Goal: Task Accomplishment & Management: Use online tool/utility

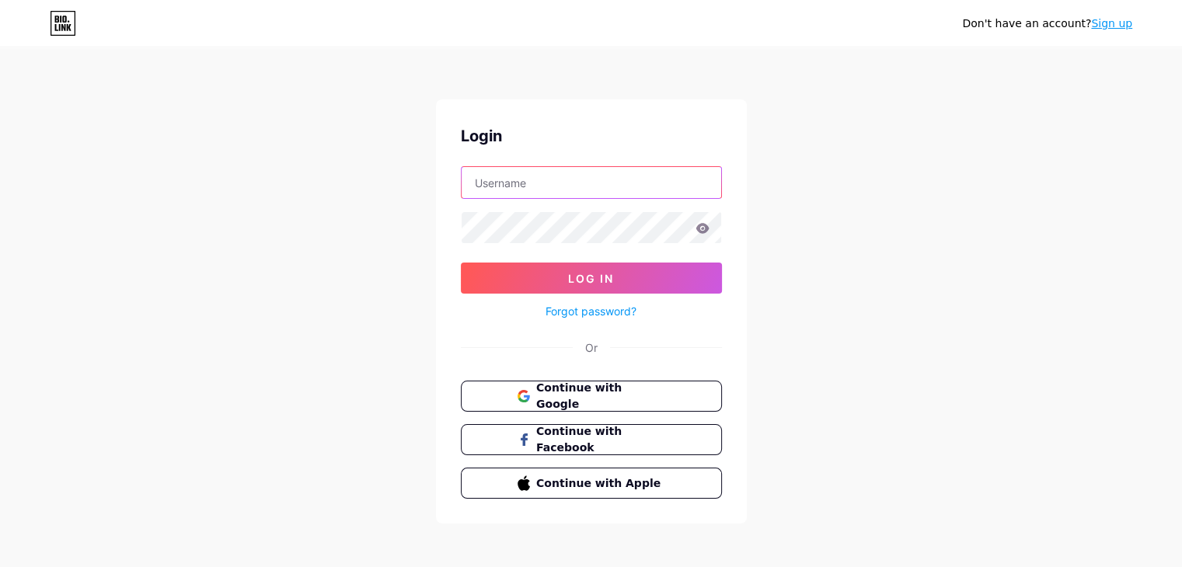
click at [574, 194] on input "text" at bounding box center [592, 182] width 260 height 31
click at [547, 190] on input "text" at bounding box center [592, 182] width 260 height 31
type input "[EMAIL_ADDRESS][DOMAIN_NAME]"
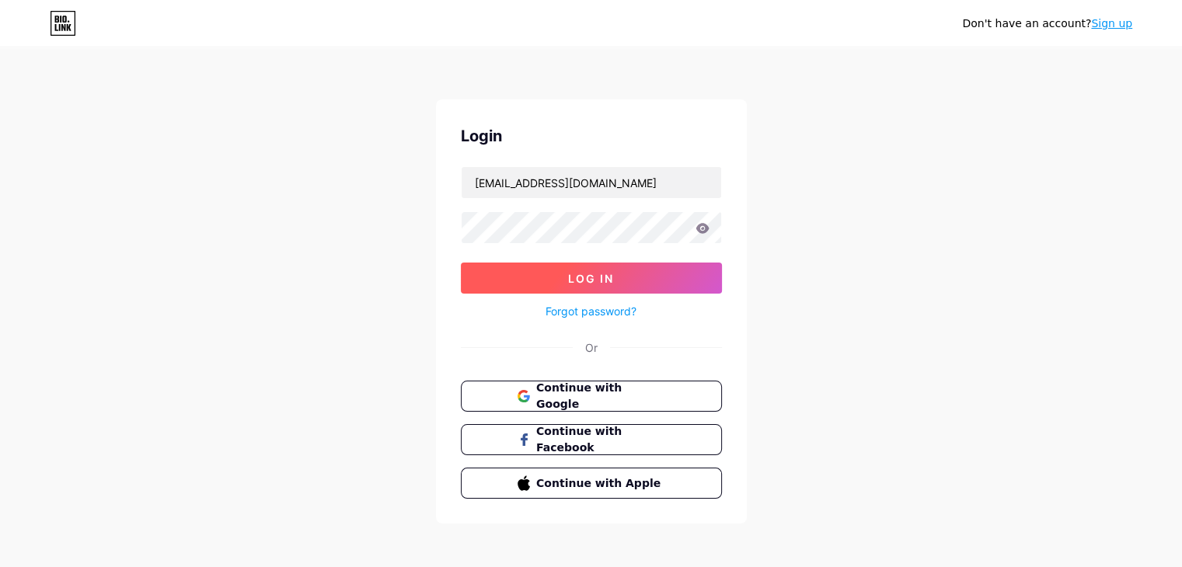
click at [581, 272] on span "Log In" at bounding box center [591, 278] width 46 height 13
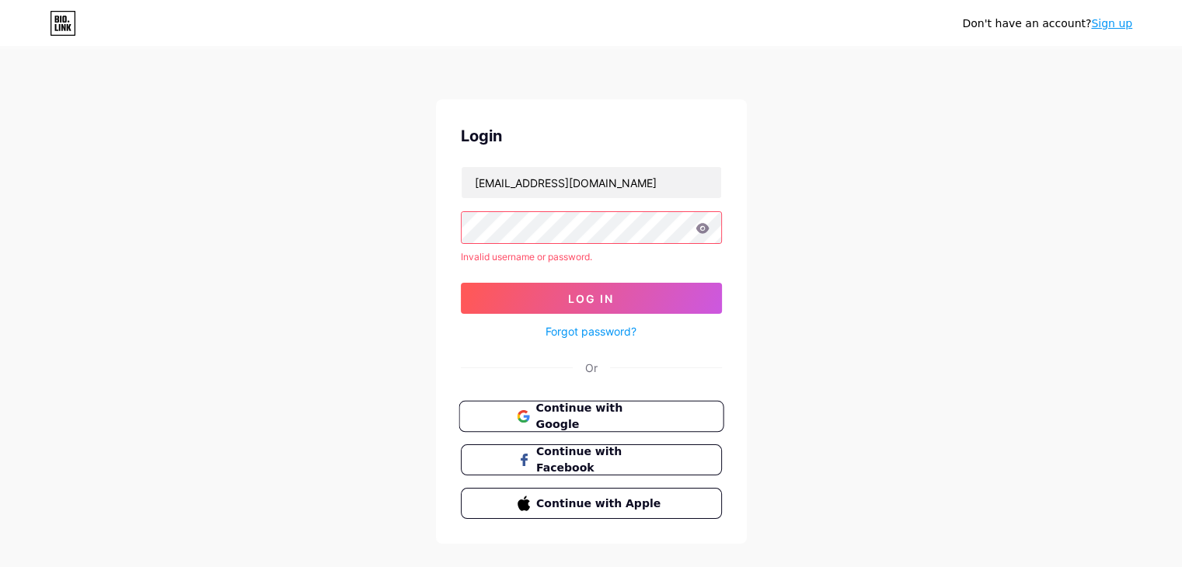
click at [584, 405] on button "Continue with Google" at bounding box center [591, 417] width 265 height 32
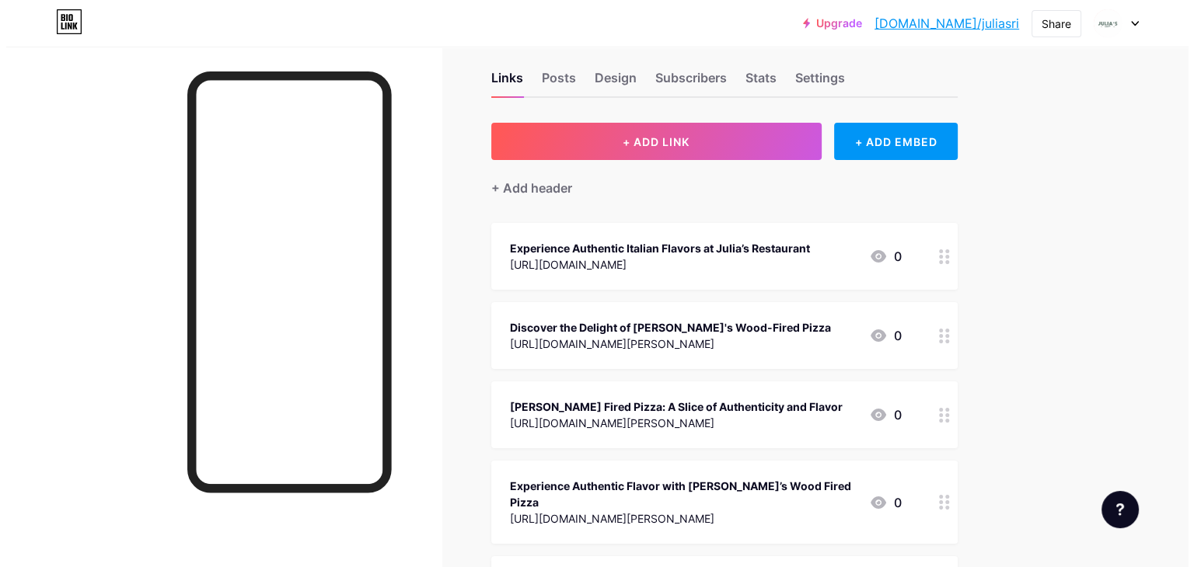
scroll to position [0, 0]
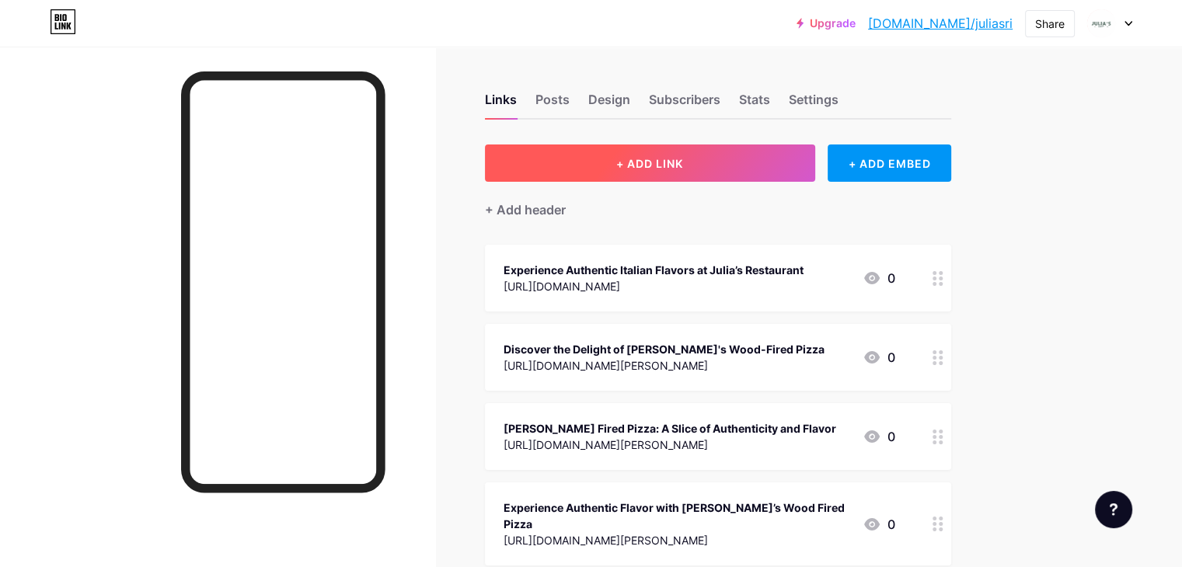
click at [604, 165] on button "+ ADD LINK" at bounding box center [650, 163] width 330 height 37
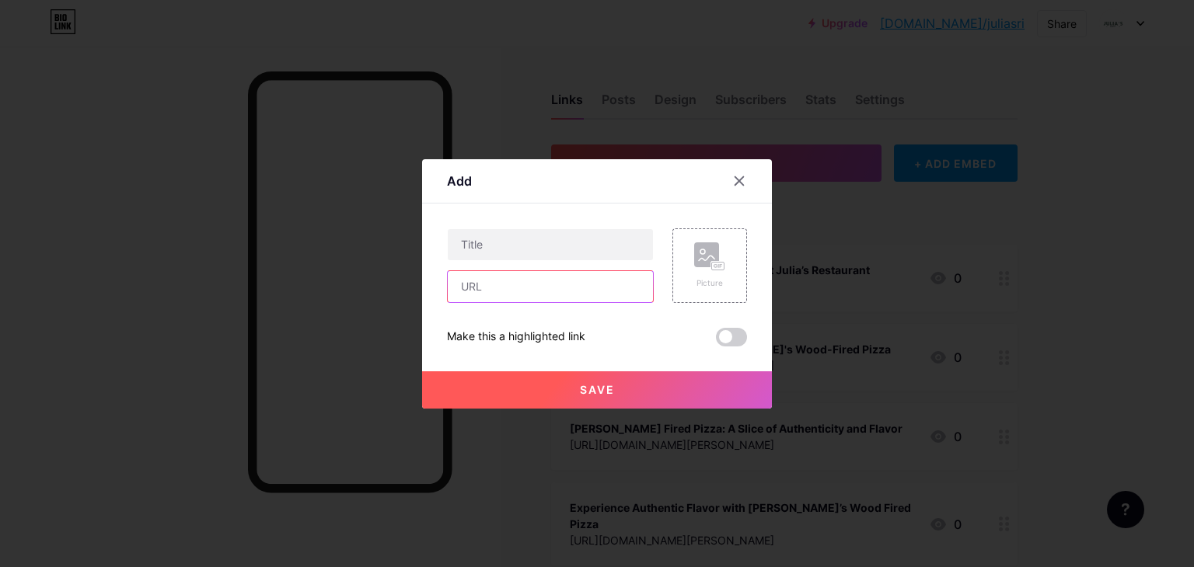
click at [550, 272] on input "text" at bounding box center [550, 286] width 205 height 31
paste input "https://bestpizzaringwood.blogspot.com/2025/10/best-family-restaurants-ringwood…"
type input "https://bestpizzaringwood.blogspot.com/2025/10/best-family-restaurants-ringwood…"
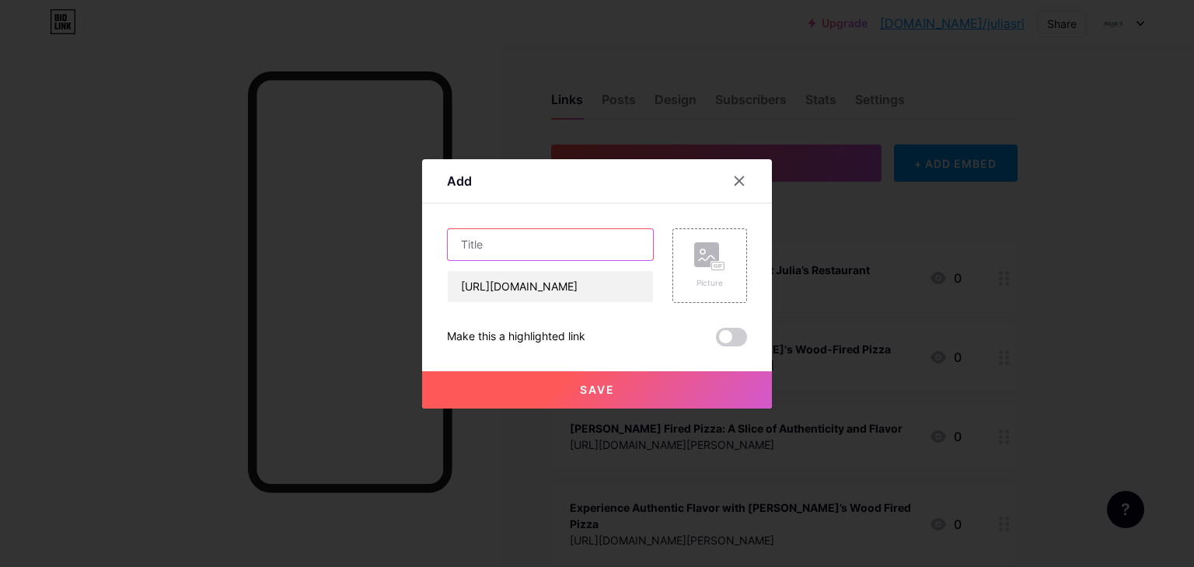
click at [568, 242] on input "text" at bounding box center [550, 244] width 205 height 31
paste input "Best Family Restaurants Ringwood North: A Local Guide to Memorable Meals with L…"
type input "Best Family Restaurants Ringwood North: A Local Guide to Memorable Meals with L…"
click at [588, 385] on span "Save" at bounding box center [597, 389] width 35 height 13
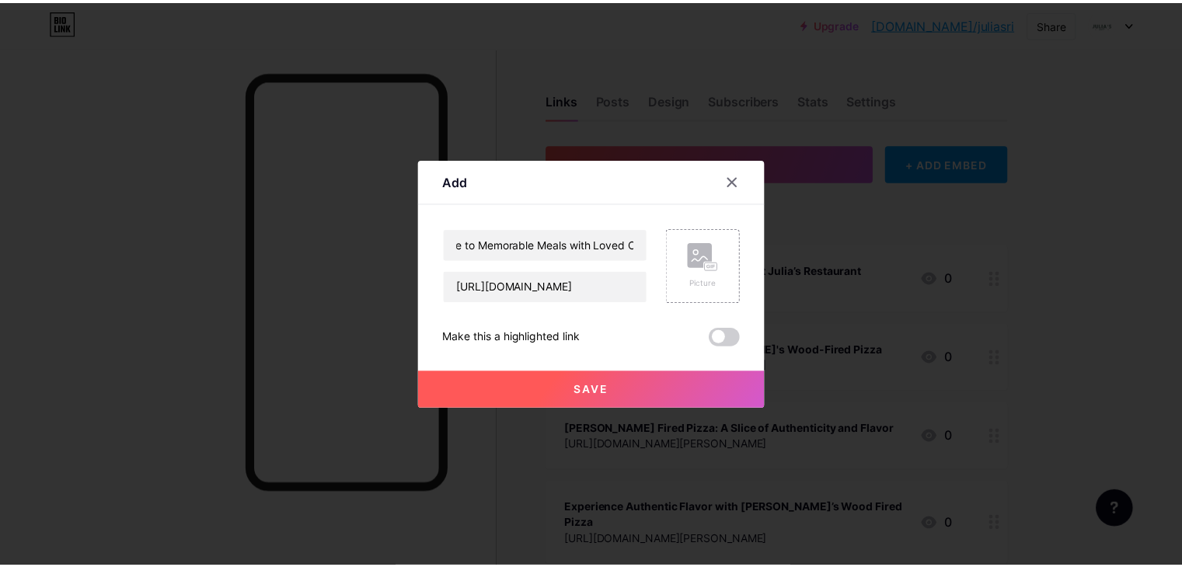
scroll to position [0, 0]
